Goal: Check status: Check status

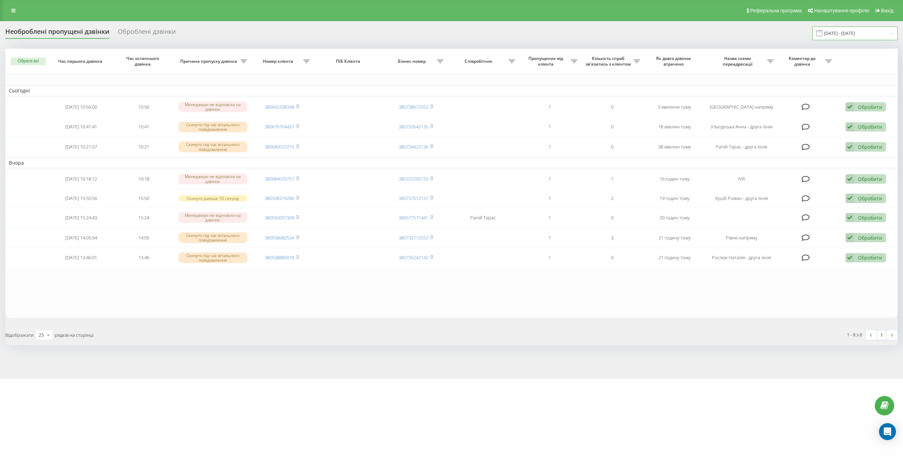
click at [849, 30] on input "[DATE] - [DATE]" at bounding box center [854, 33] width 85 height 14
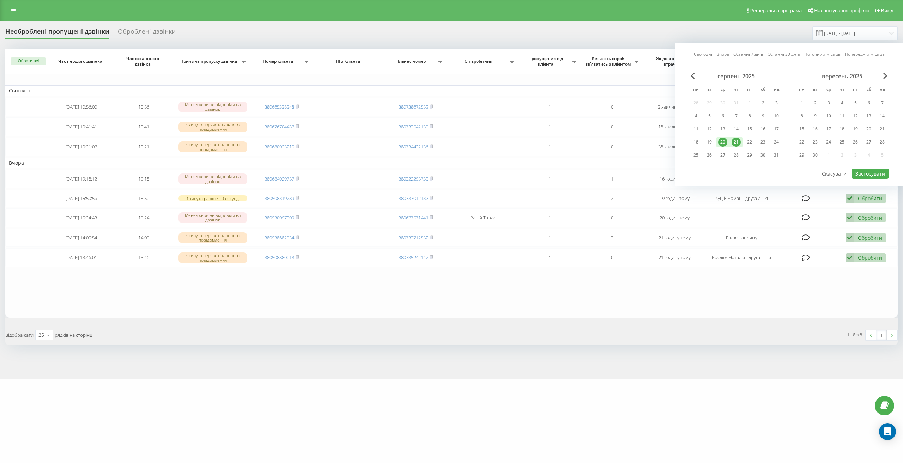
click at [735, 142] on div "21" at bounding box center [735, 142] width 9 height 9
click at [857, 175] on button "Застосувати" at bounding box center [869, 174] width 37 height 10
type input "21.08.2025 - 21.08.2025"
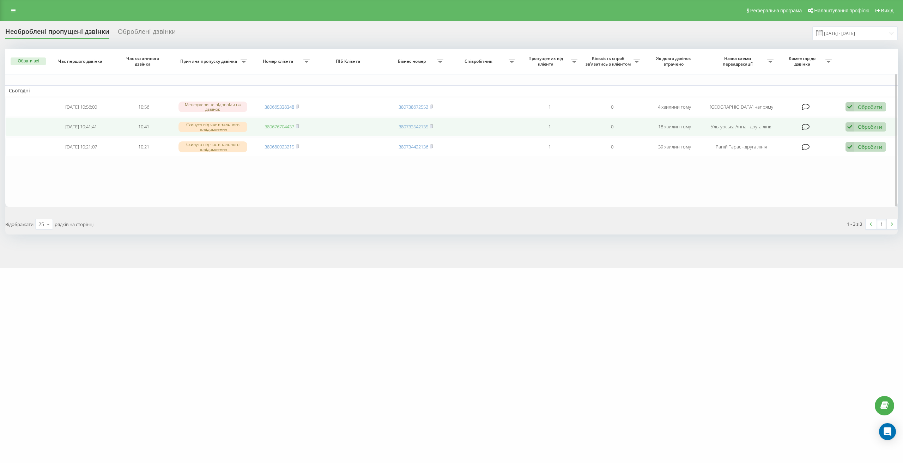
click at [292, 126] on link "380676704437" at bounding box center [279, 126] width 30 height 6
click at [869, 131] on div "Обробити Не вдалося зв'язатися Зв'язався з клієнтом за допомогою іншого каналу …" at bounding box center [865, 127] width 41 height 10
click at [824, 163] on span "Клієнт передзвонив сам з іншого номера" at bounding box center [809, 163] width 101 height 7
